Goal: Communication & Community: Participate in discussion

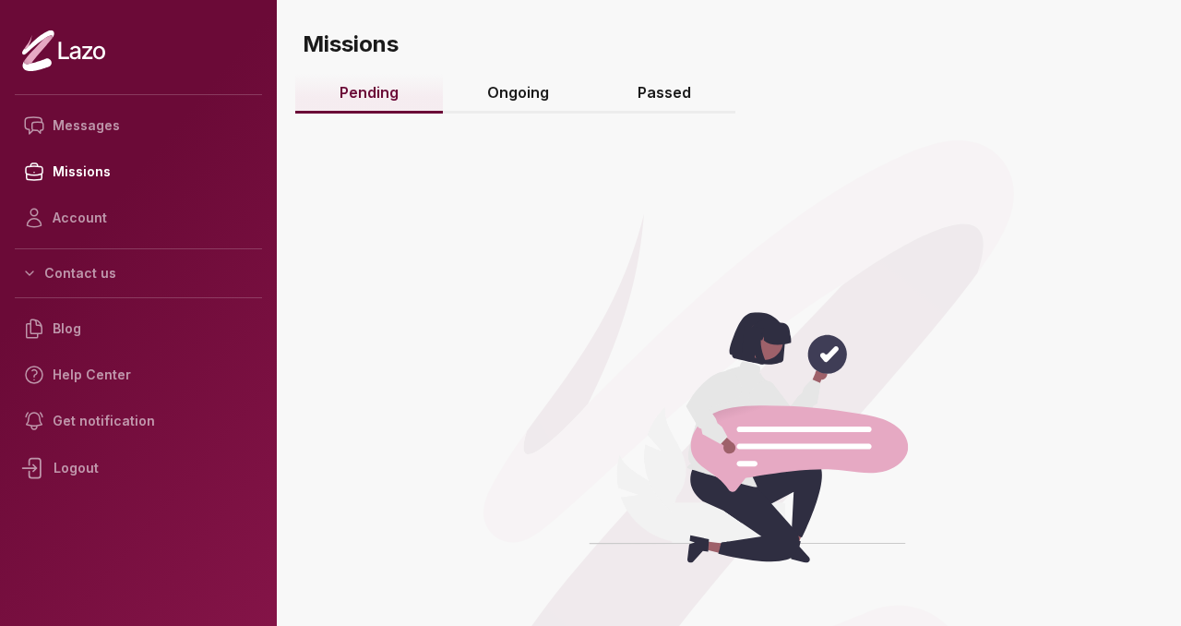
click at [513, 97] on link "Ongoing" at bounding box center [518, 94] width 150 height 40
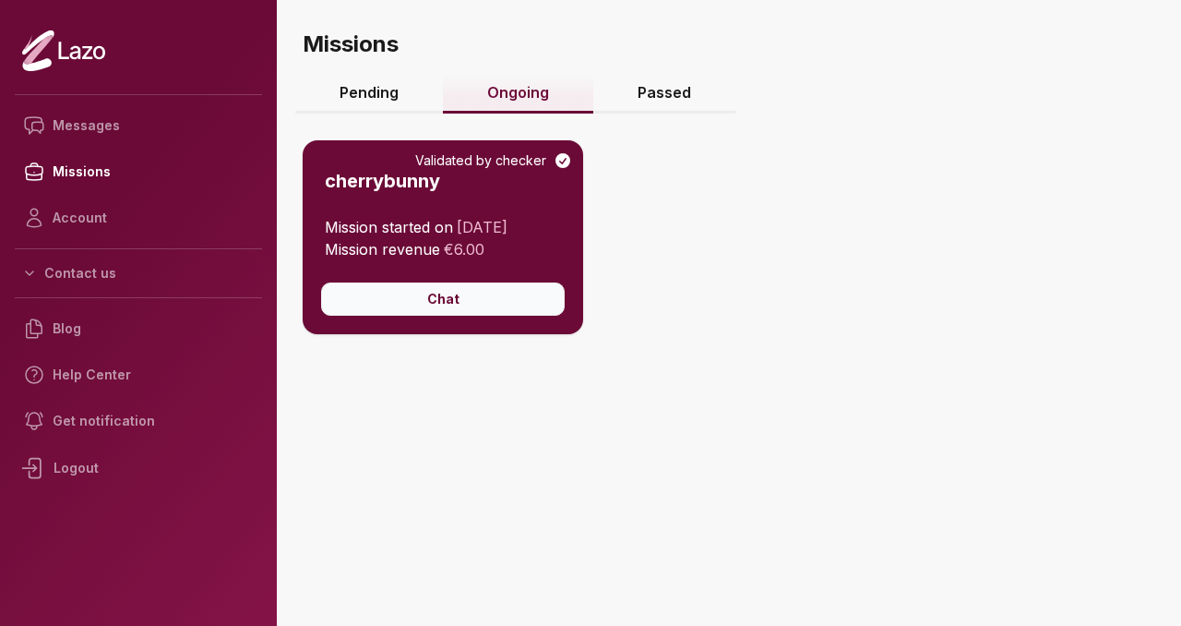
click at [502, 302] on button "Chat" at bounding box center [443, 298] width 244 height 33
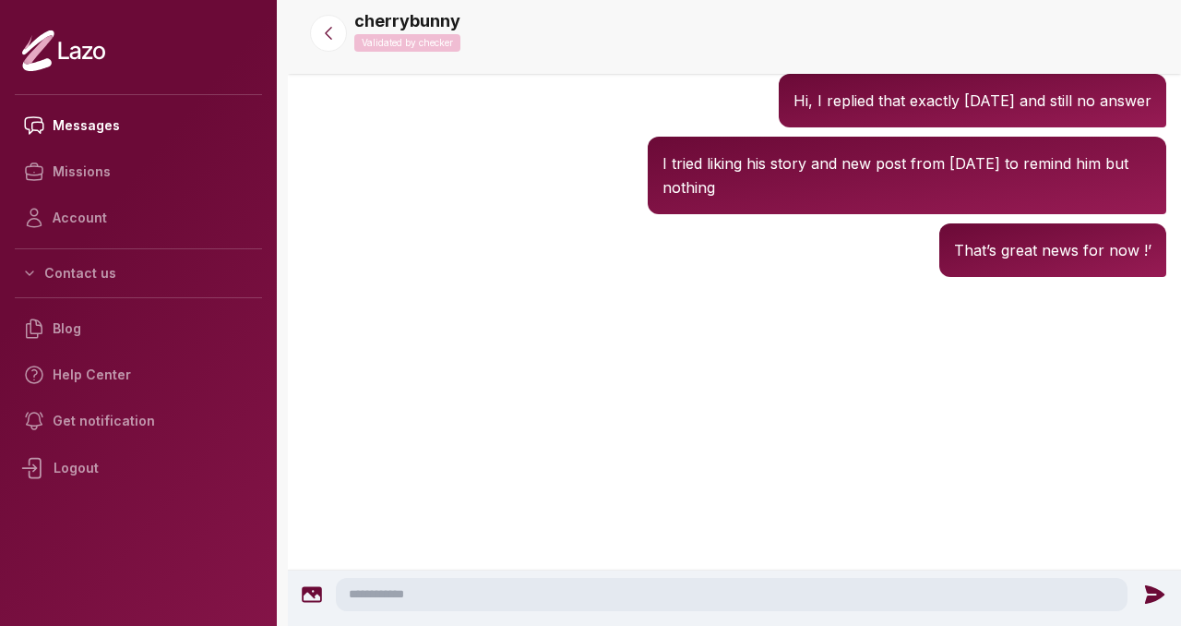
scroll to position [3740, 0]
